Goal: Information Seeking & Learning: Find specific fact

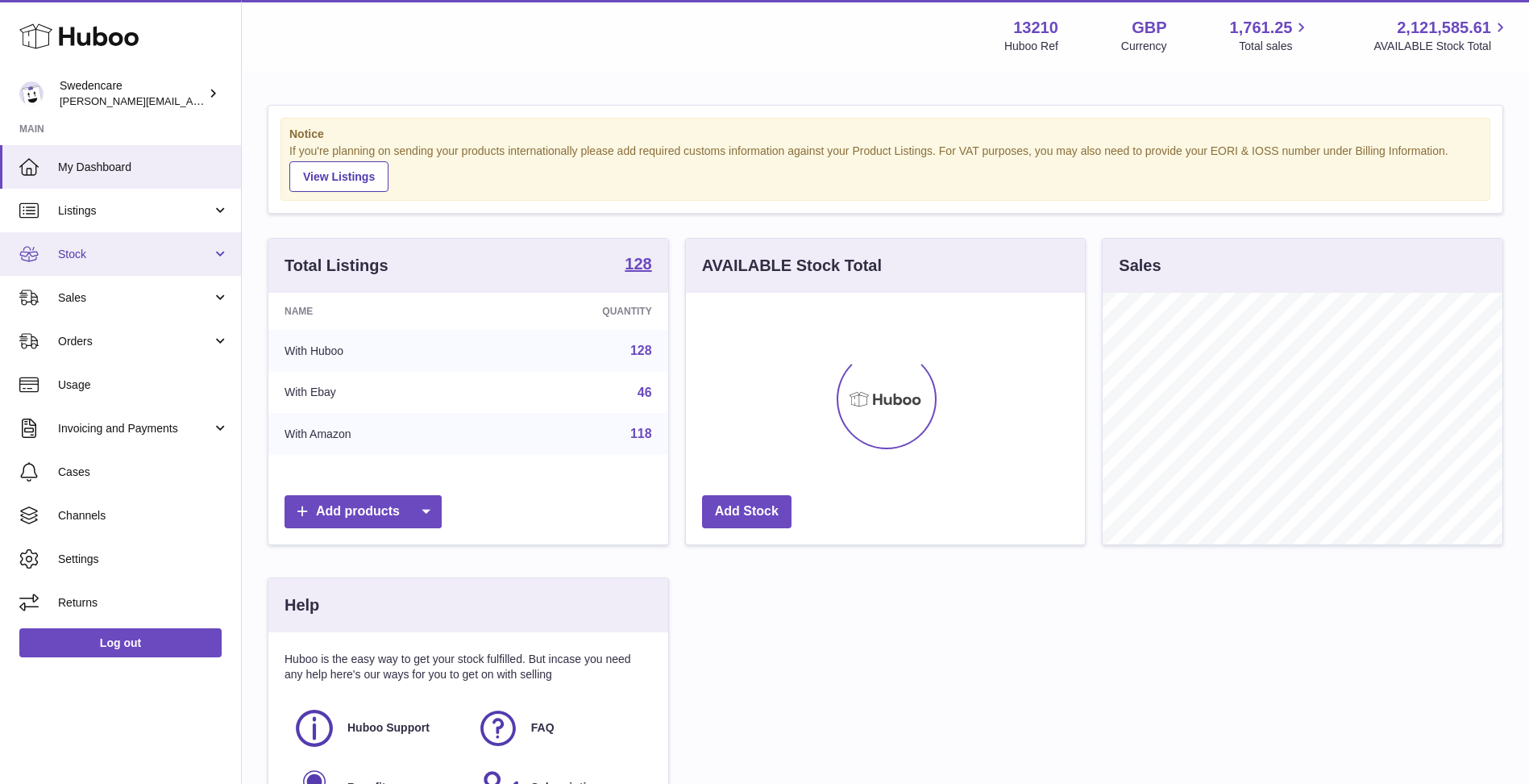
scroll to position [252, 399]
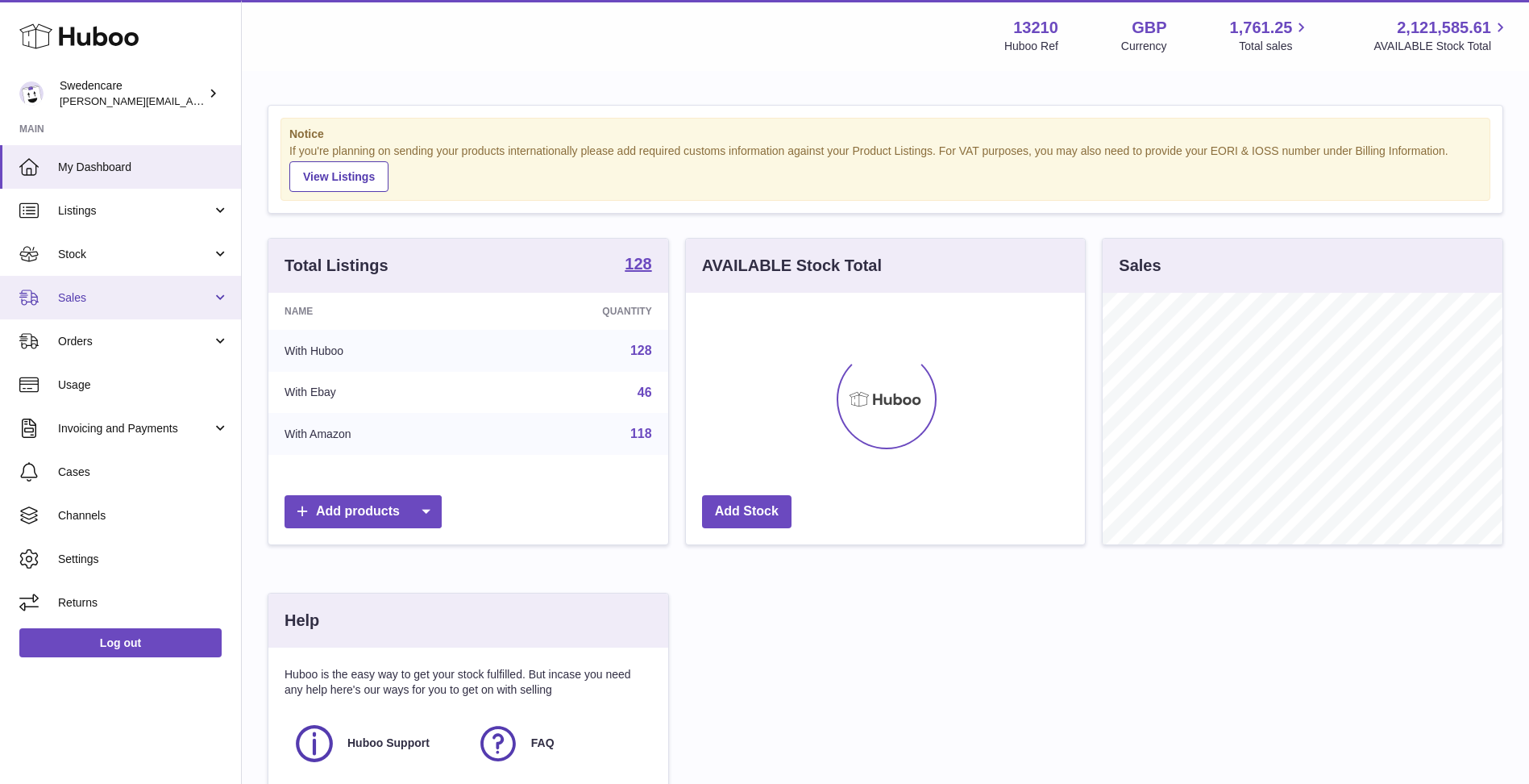
click at [106, 306] on link "Sales" at bounding box center [120, 297] width 241 height 44
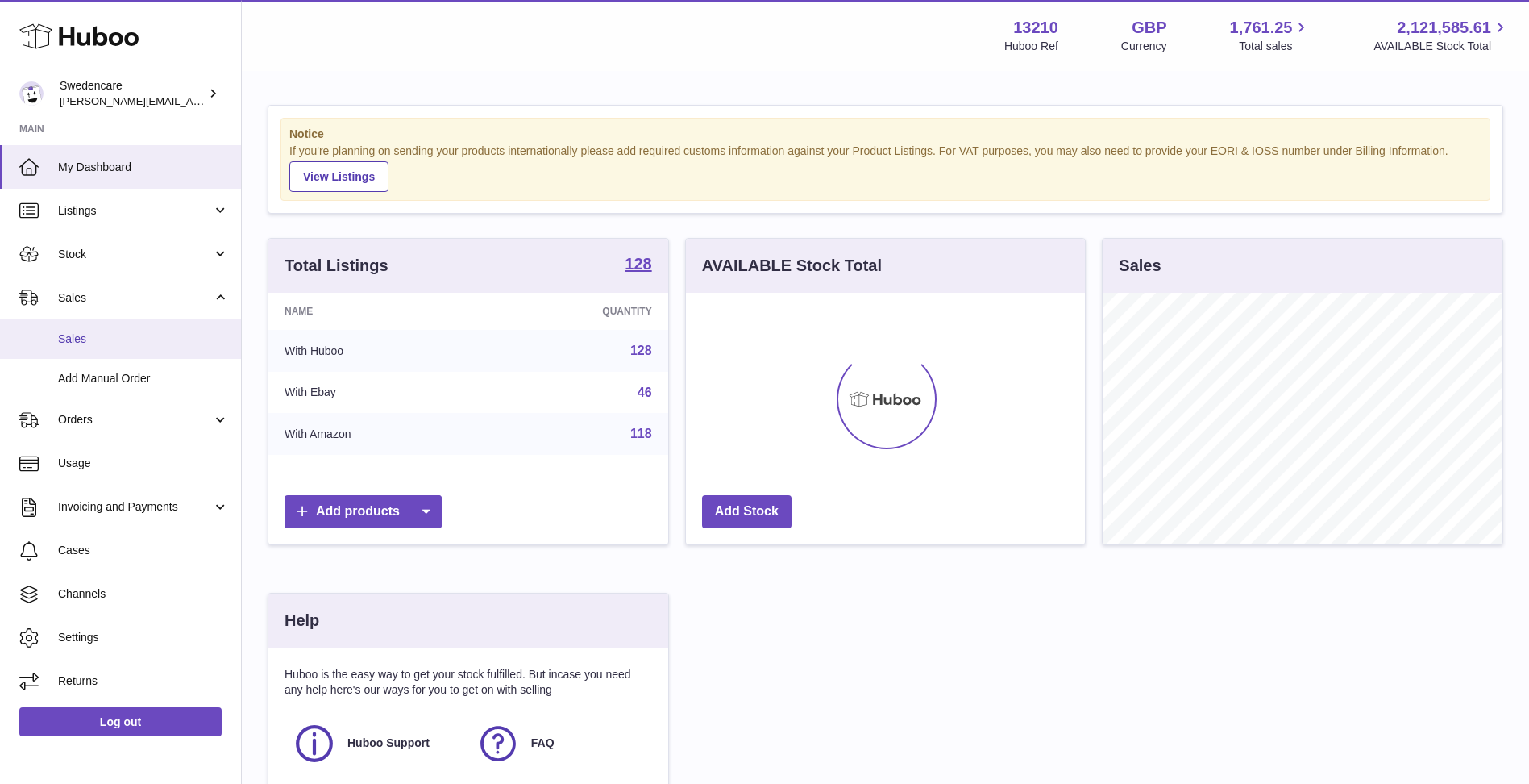
click at [136, 346] on link "Sales" at bounding box center [120, 338] width 241 height 39
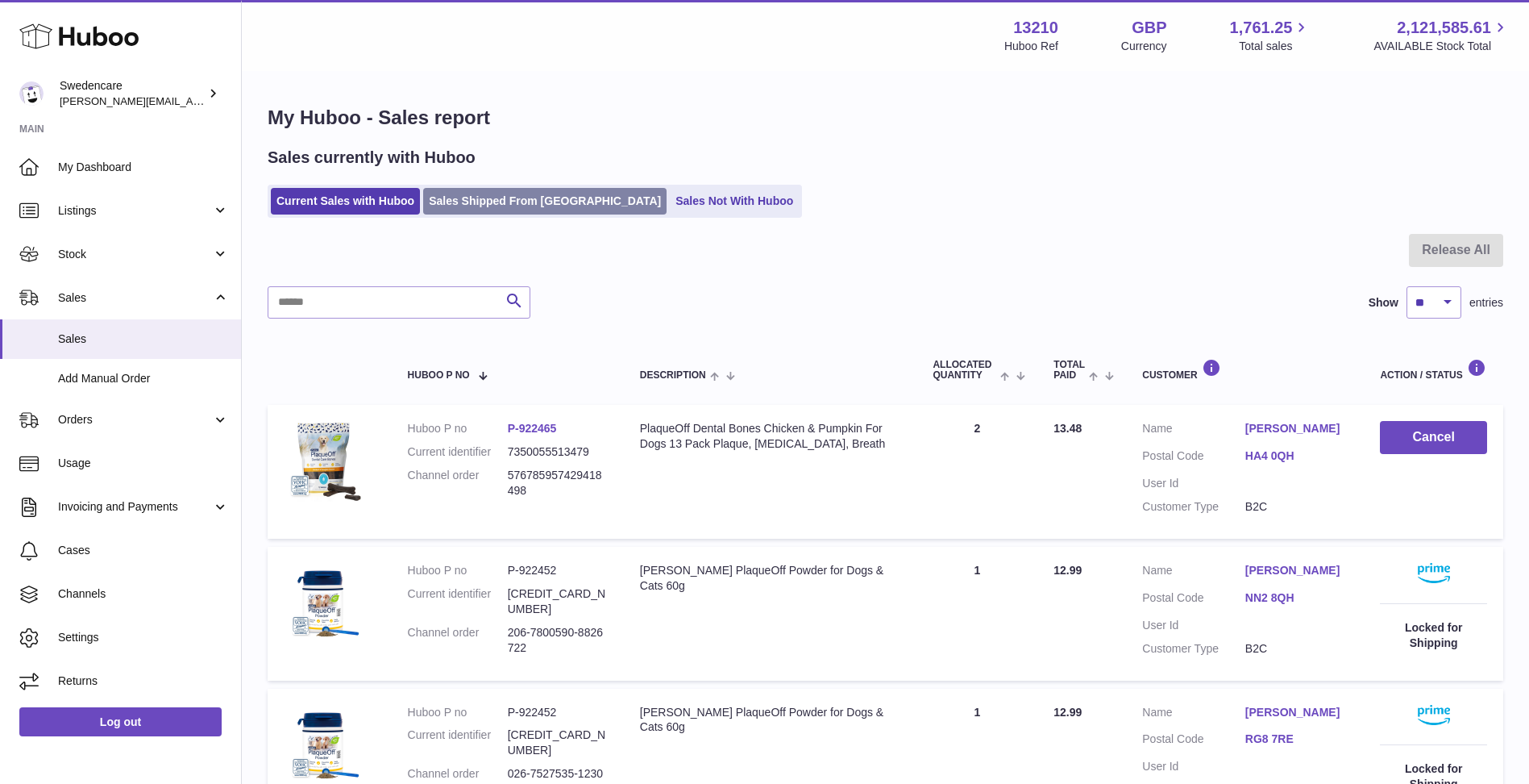
click at [476, 191] on link "Sales Shipped From Huboo" at bounding box center [544, 201] width 243 height 26
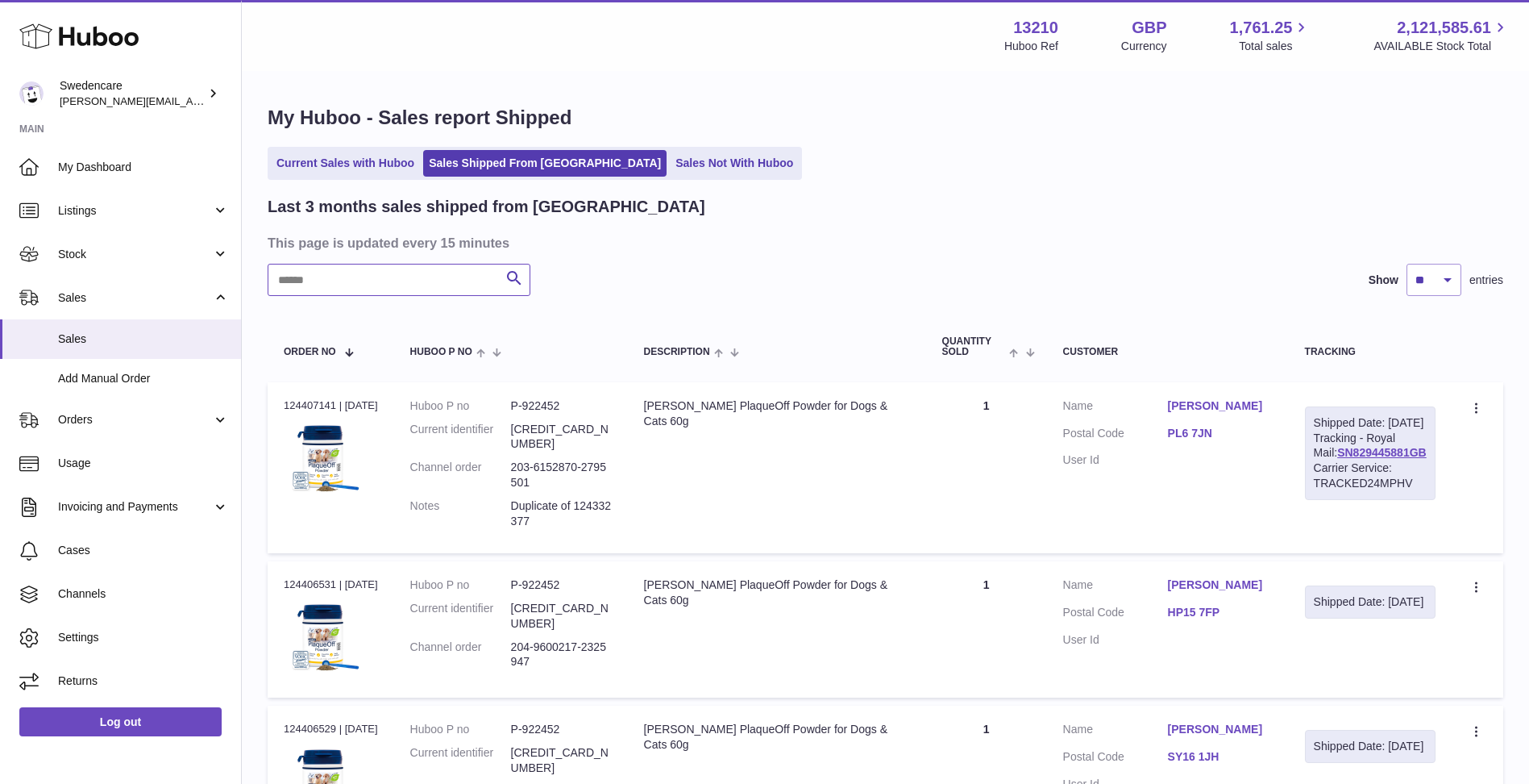
click at [437, 281] on input "text" at bounding box center [399, 279] width 263 height 32
paste input "**********"
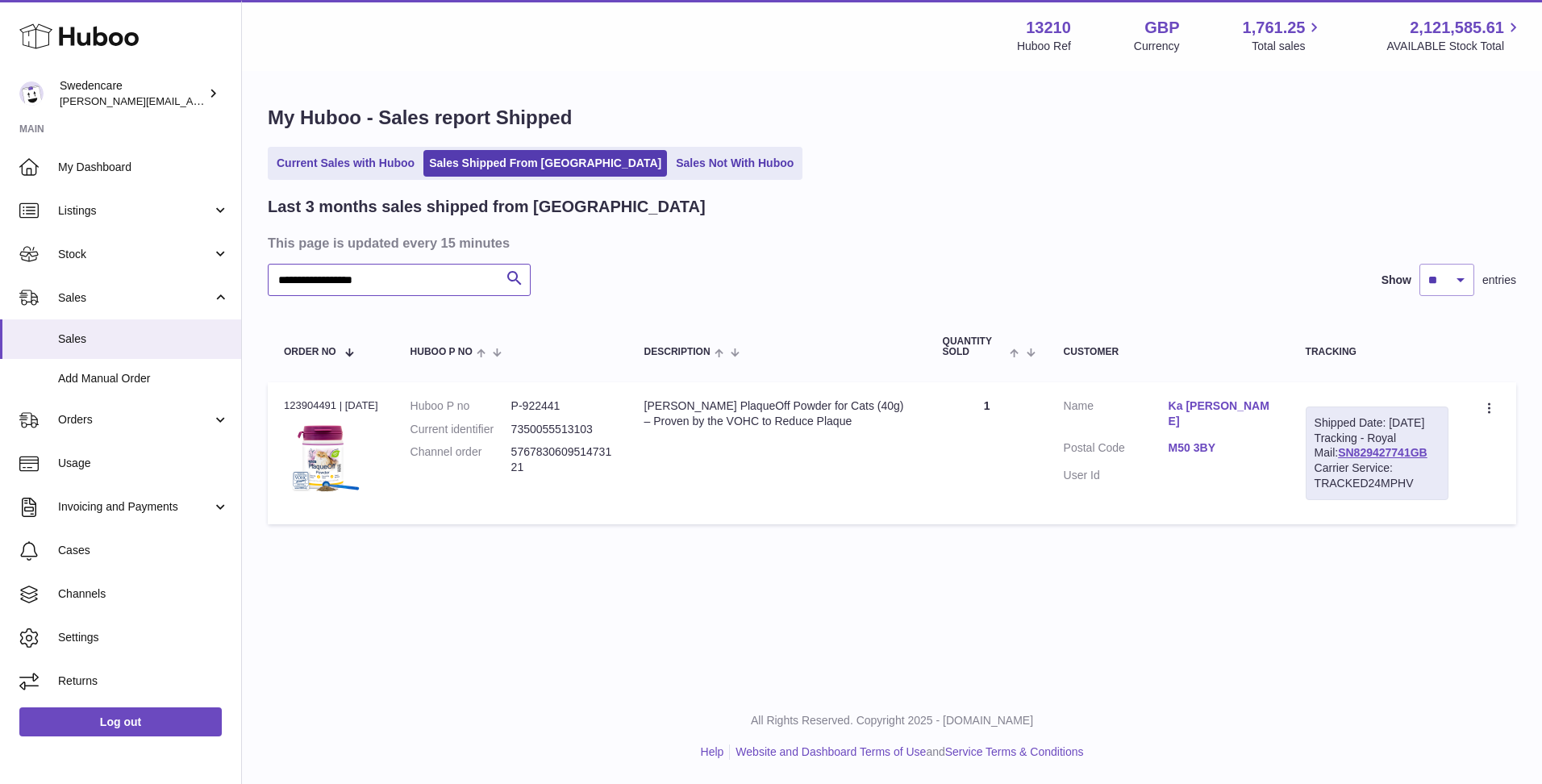
type input "**********"
drag, startPoint x: 1425, startPoint y: 466, endPoint x: 1318, endPoint y: 470, distance: 107.1
click at [1318, 470] on div "Shipped Date: 1st Sep 2025 Tracking - Royal Mail: SN829427741GB Carrier Service…" at bounding box center [1377, 453] width 143 height 94
copy link "SN829427741GB"
drag, startPoint x: 1003, startPoint y: 469, endPoint x: 1263, endPoint y: 466, distance: 260.0
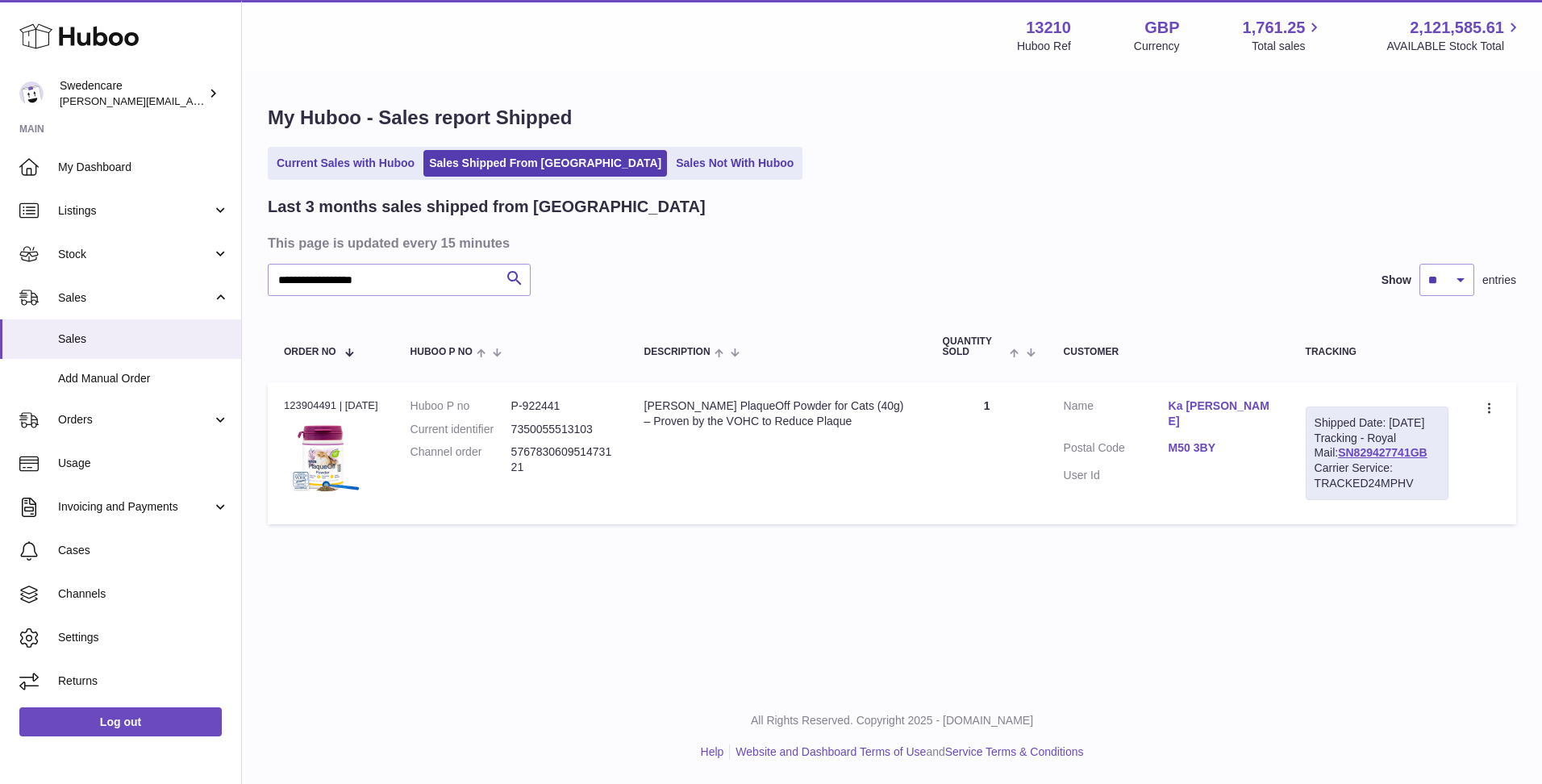
click at [1008, 469] on td "Quantity 1" at bounding box center [987, 453] width 121 height 142
drag, startPoint x: 1242, startPoint y: 445, endPoint x: 1165, endPoint y: 435, distance: 77.6
click at [1165, 435] on dl "Customer Name Ka Wing Lam Postal Code M50 3BY User Id" at bounding box center [1168, 445] width 210 height 94
copy dl "M50 3BY"
